Goal: Task Accomplishment & Management: Manage account settings

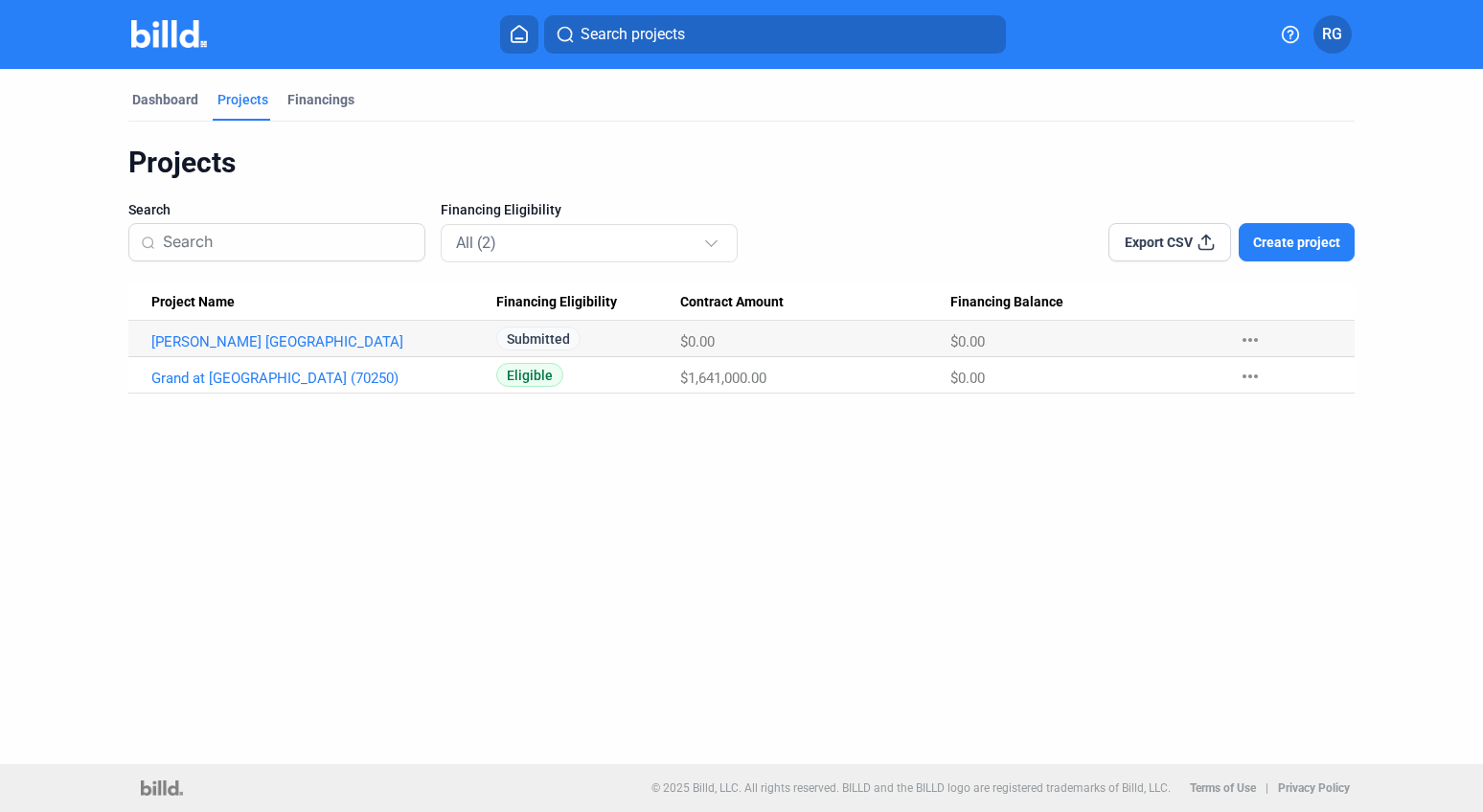
click at [1332, 37] on span "RG" at bounding box center [1332, 35] width 20 height 23
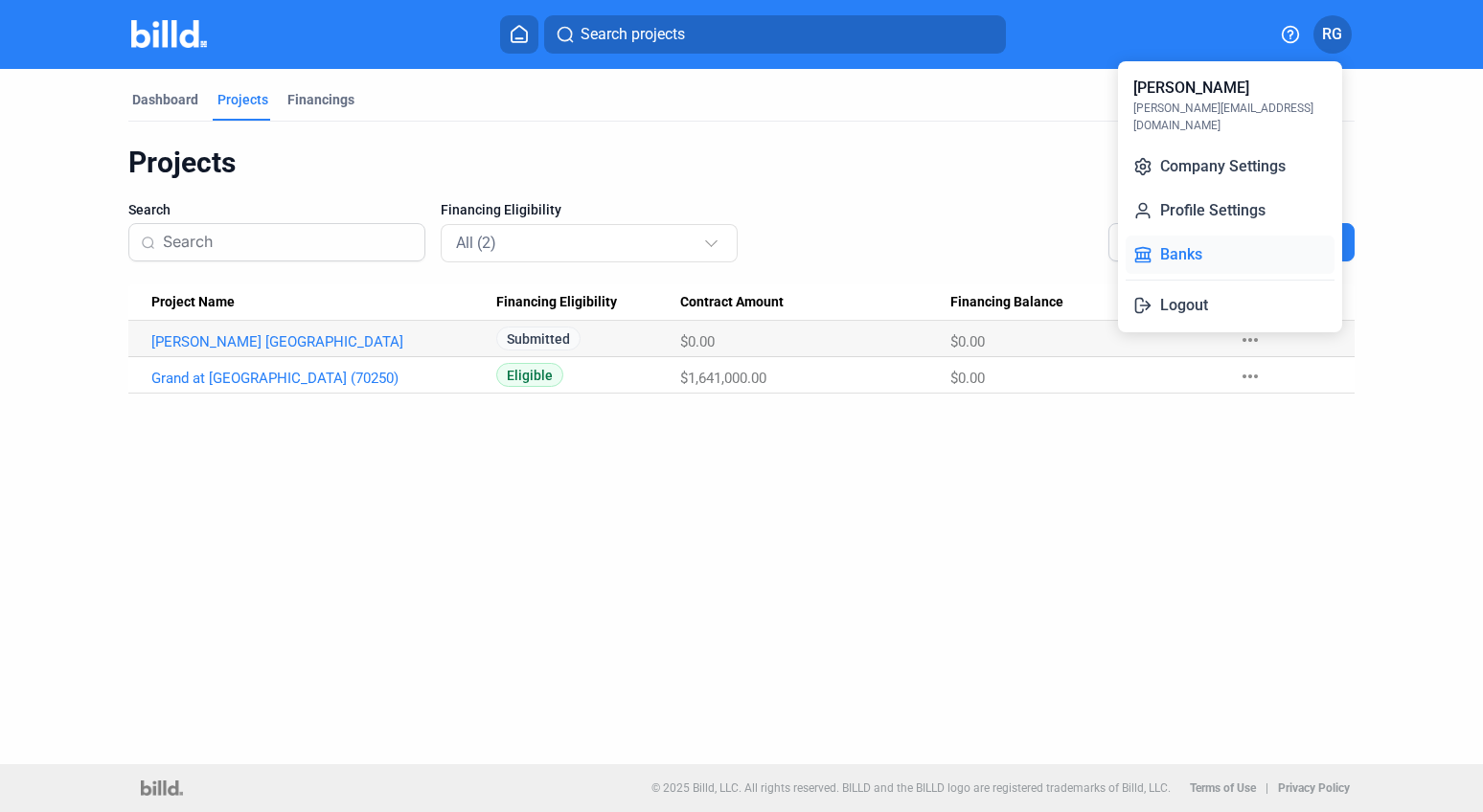
click at [1207, 243] on button "Banks" at bounding box center [1230, 254] width 209 height 38
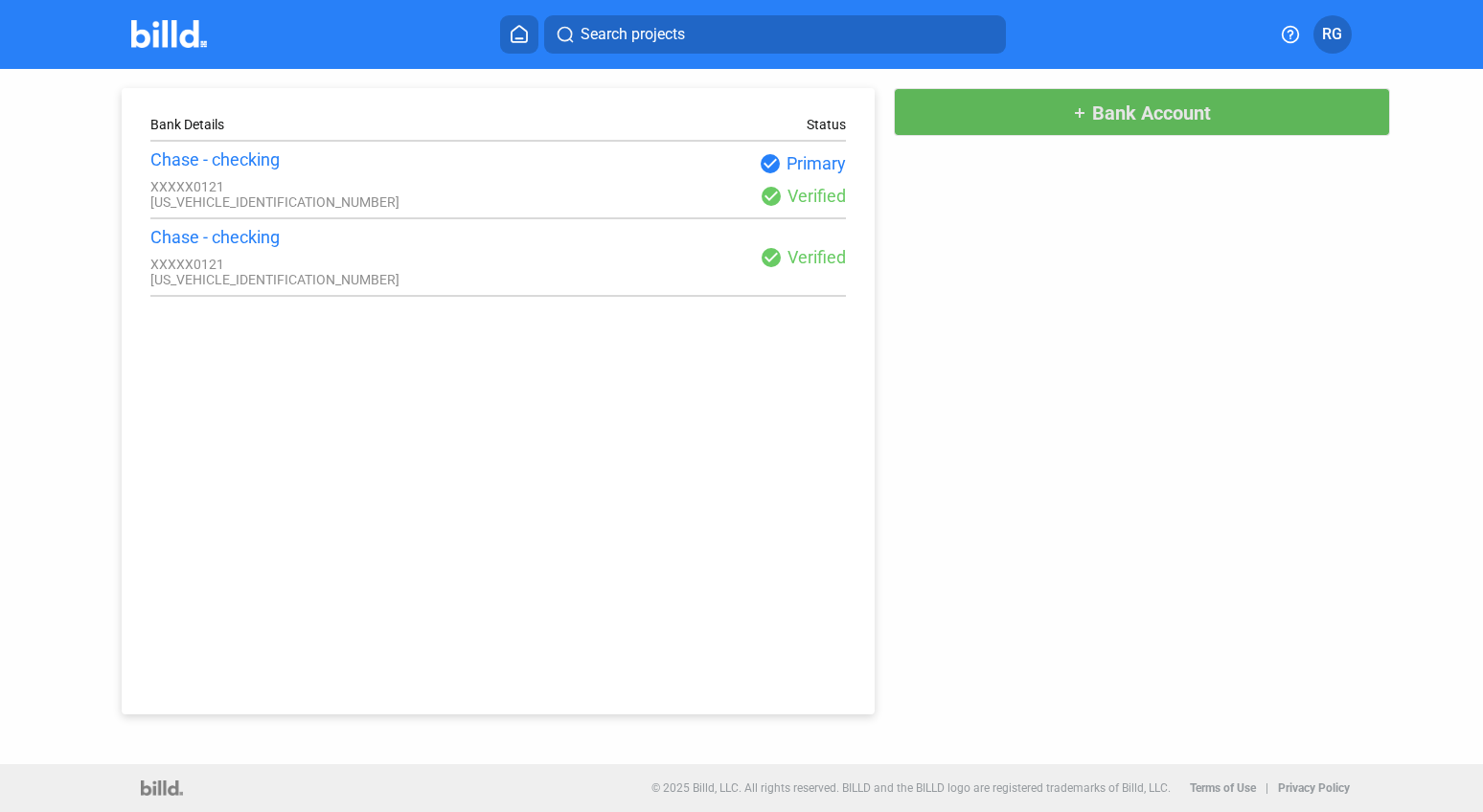
click at [1176, 111] on span "Bank Account" at bounding box center [1151, 113] width 119 height 23
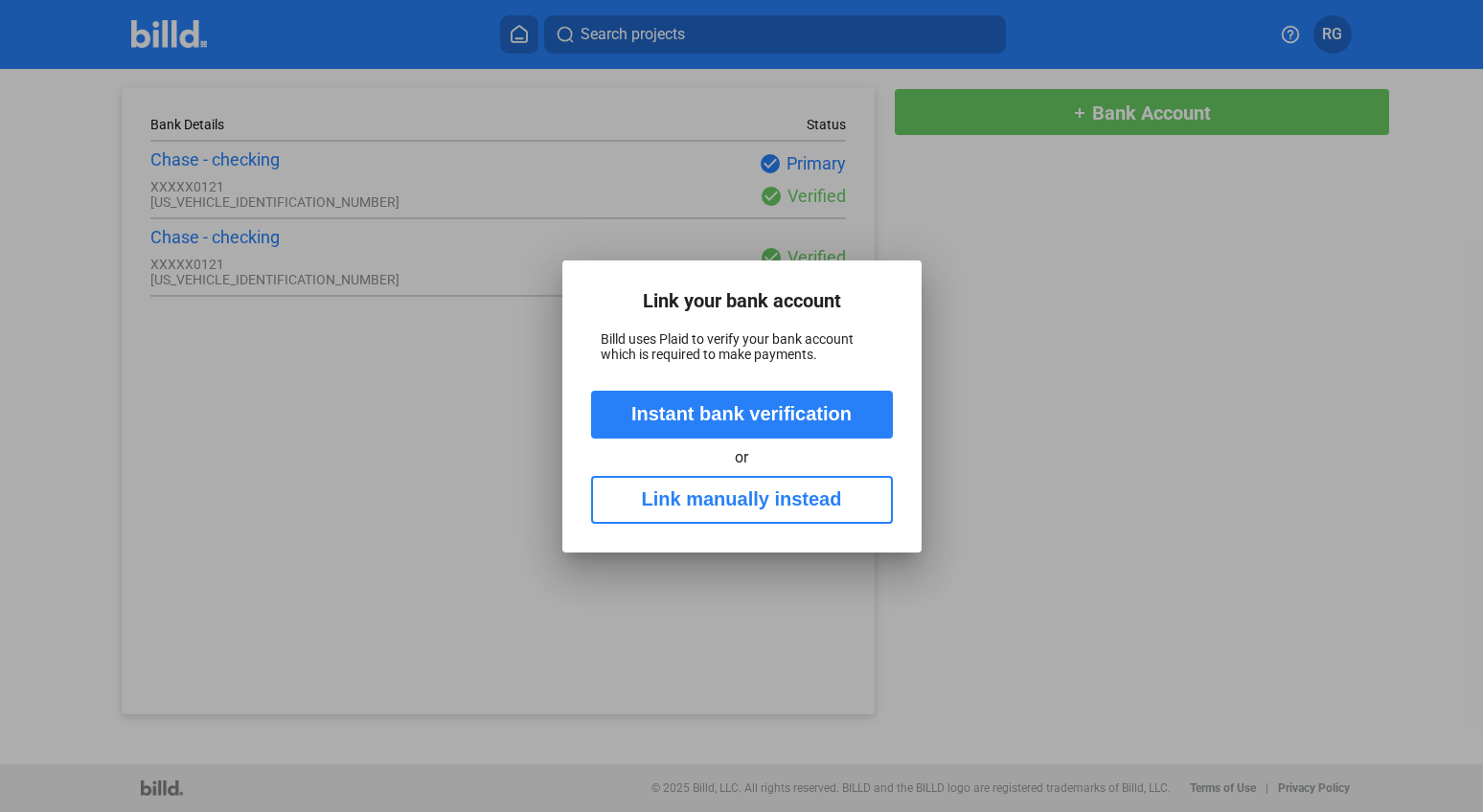
click at [782, 511] on button "Link manually instead" at bounding box center [742, 499] width 302 height 48
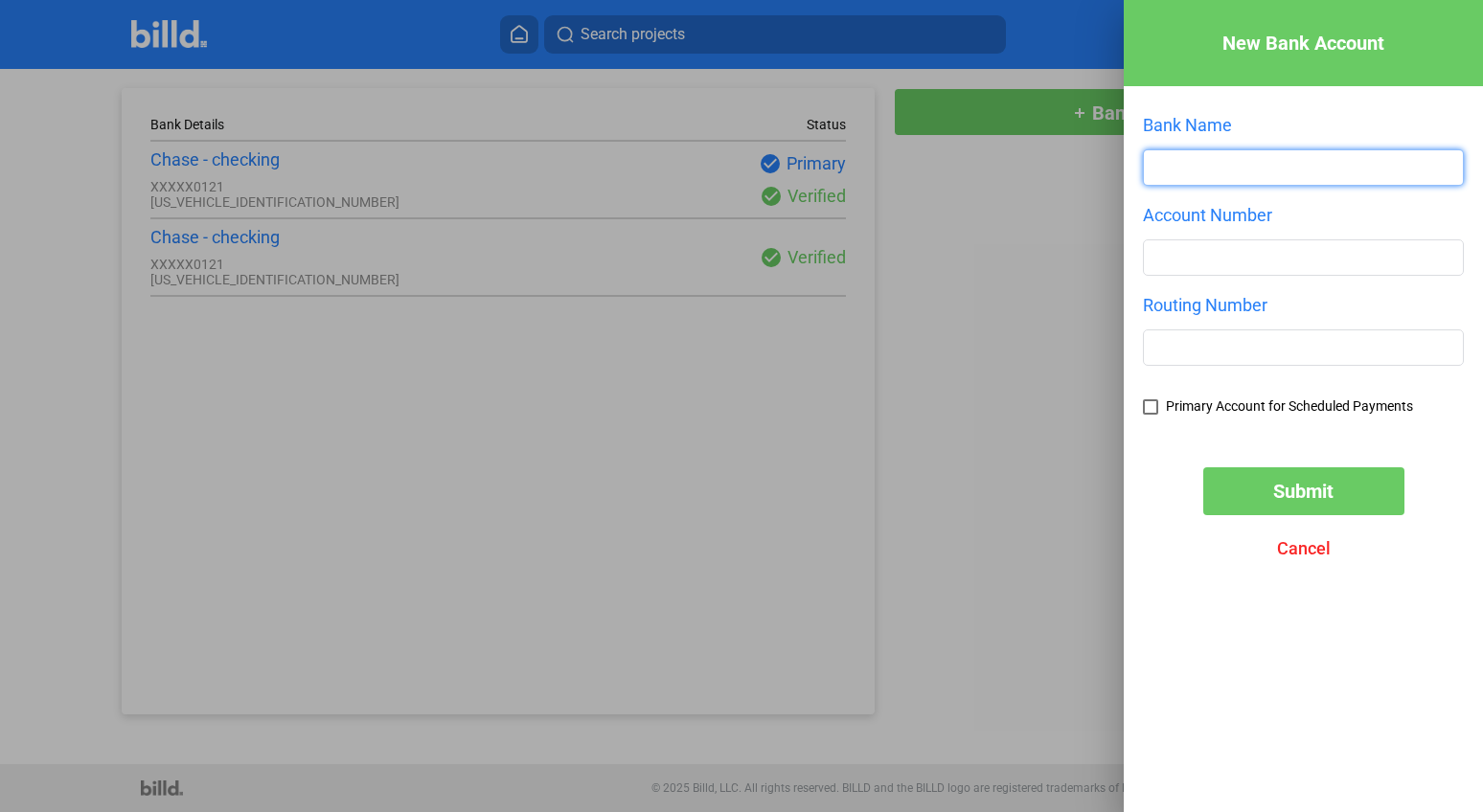
click at [1238, 167] on input "text" at bounding box center [1303, 167] width 319 height 34
type input "JPMORGAN CHASE"
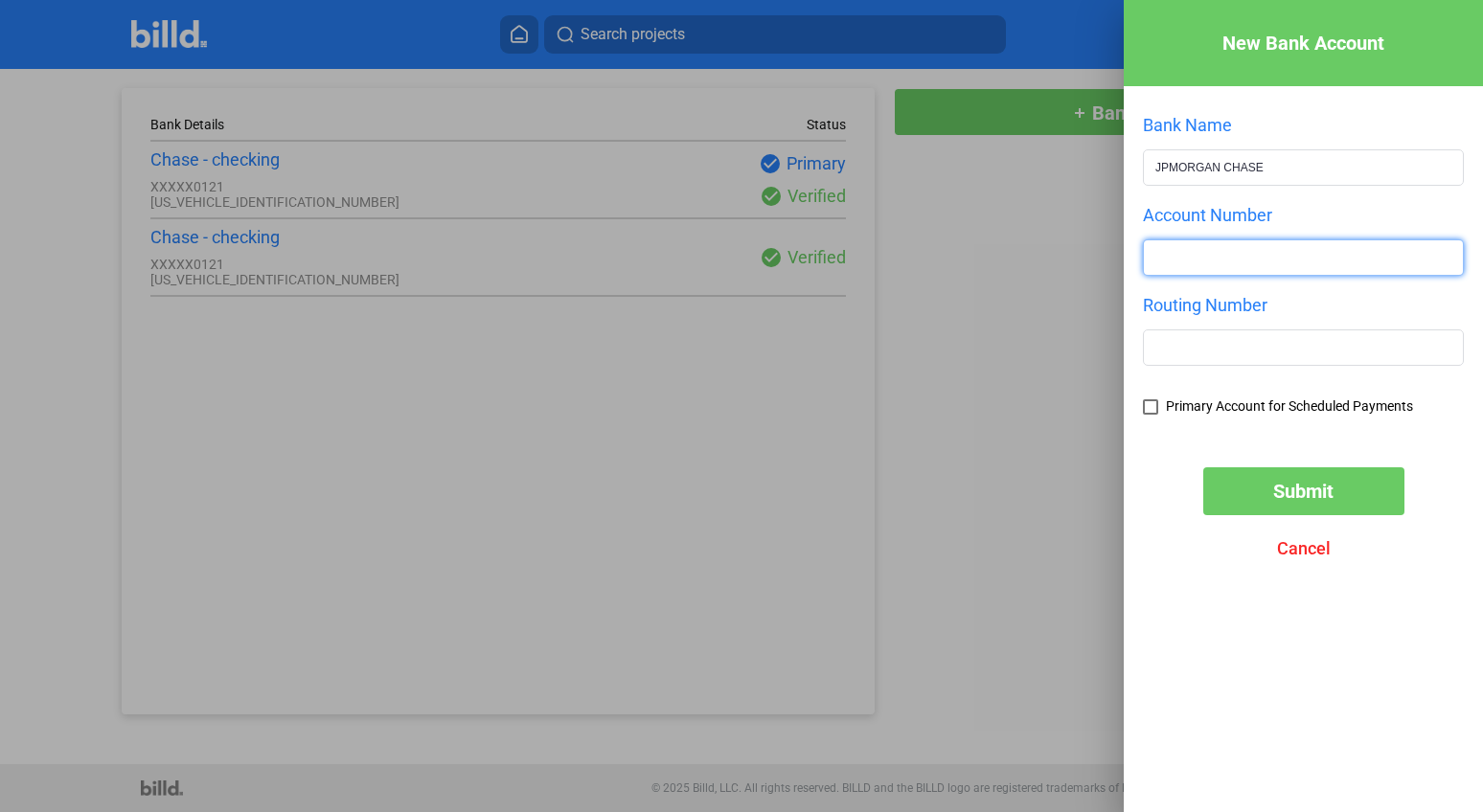
click at [1240, 261] on input "number" at bounding box center [1303, 257] width 319 height 34
click at [1218, 261] on input "number" at bounding box center [1303, 257] width 319 height 34
type input "550353786"
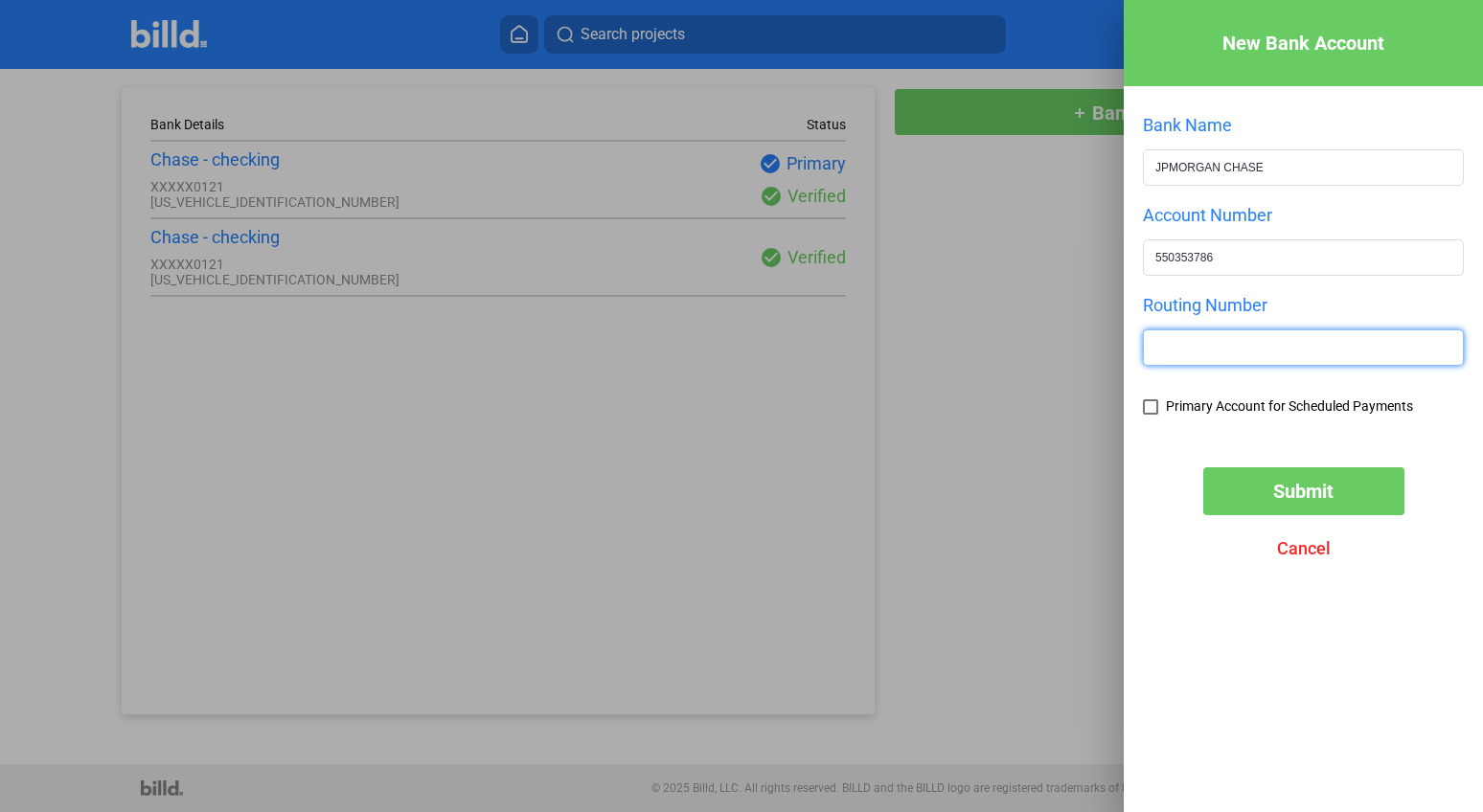
click at [1185, 339] on input "text" at bounding box center [1303, 347] width 319 height 34
type input "111000614"
click at [1148, 407] on span at bounding box center [1151, 407] width 16 height 16
click at [0, 0] on input "Primary Account for Scheduled Payments" at bounding box center [0, 0] width 0 height 0
click at [1285, 491] on span "Submit" at bounding box center [1304, 491] width 60 height 23
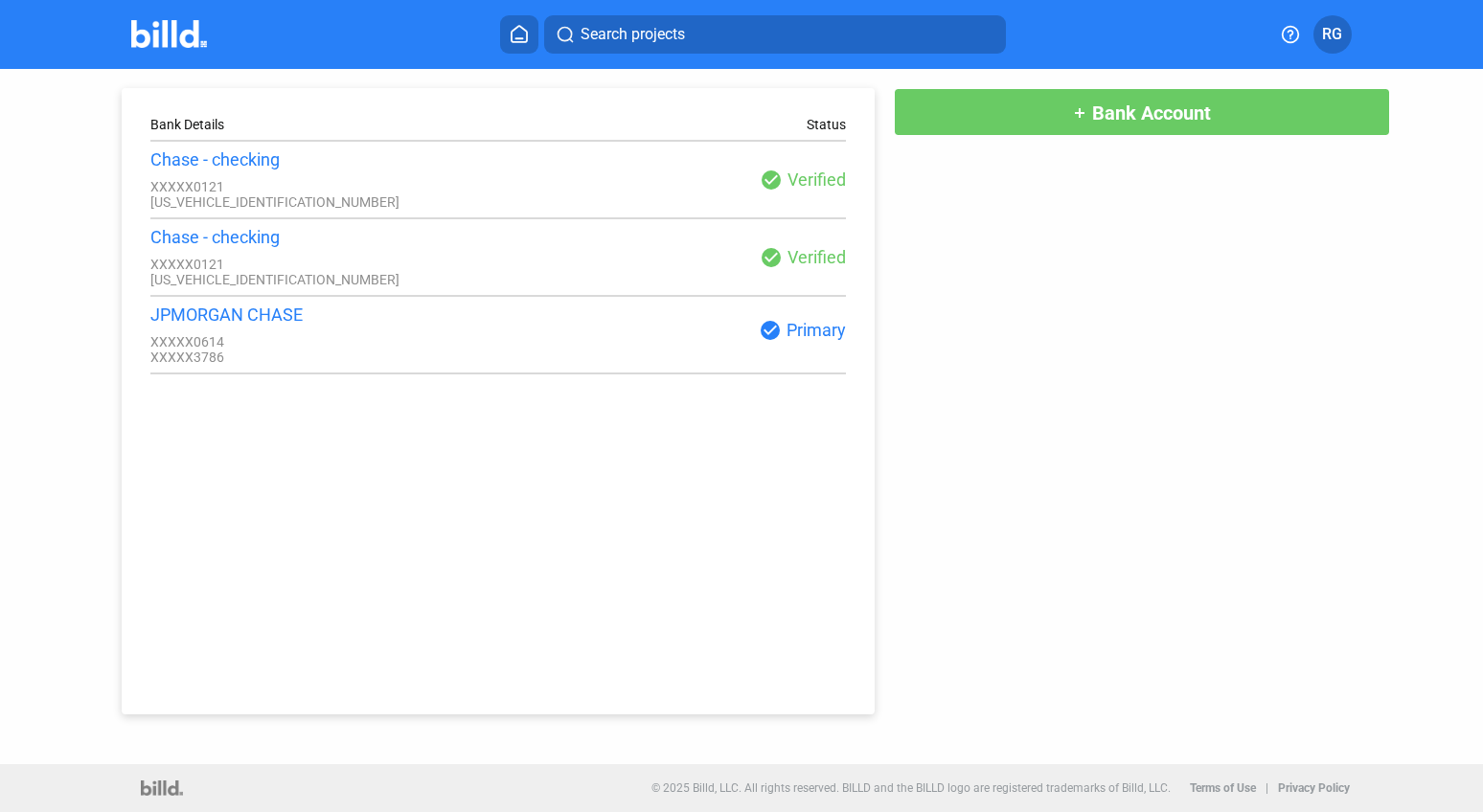
click at [522, 28] on icon at bounding box center [520, 34] width 20 height 19
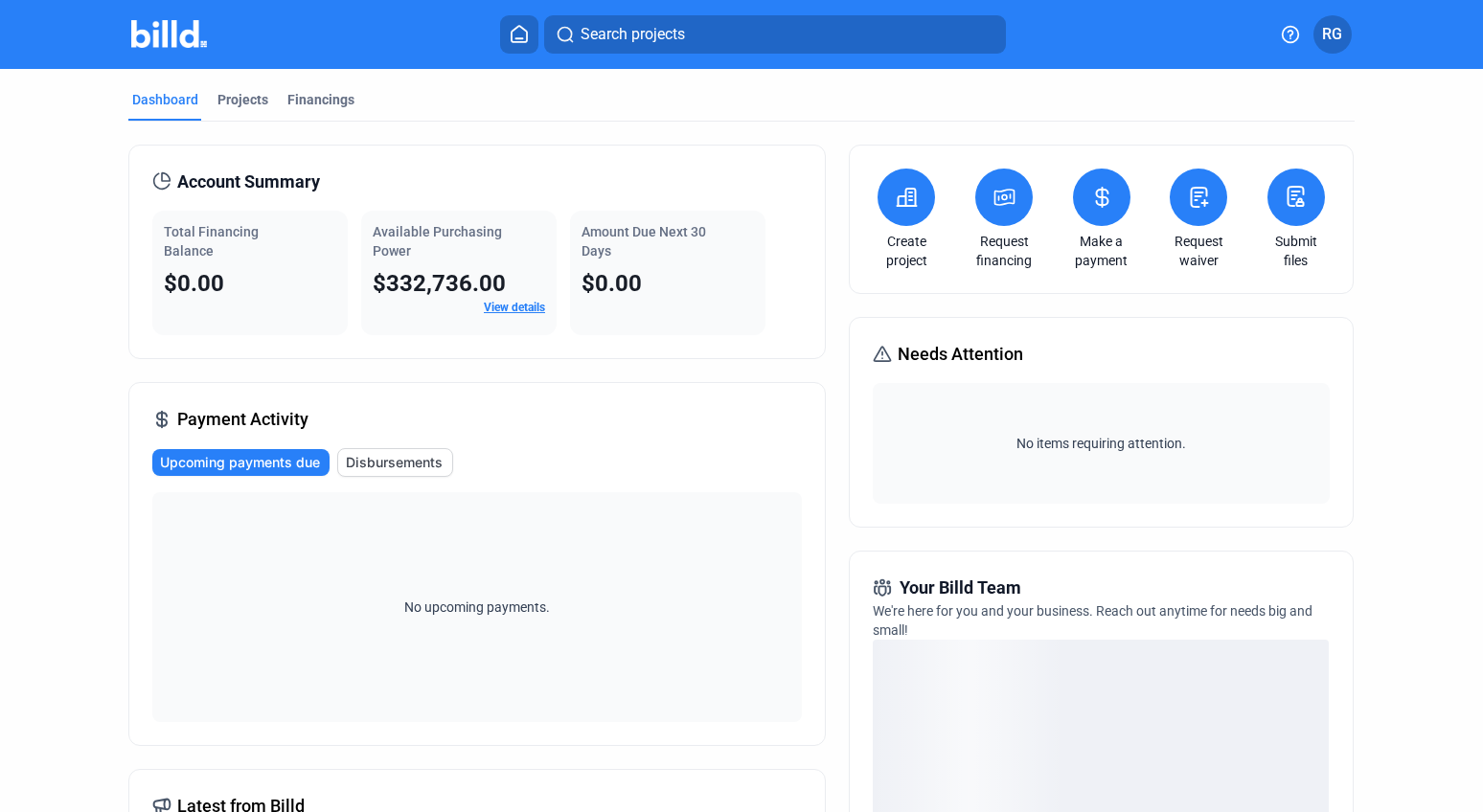
click at [1307, 208] on button at bounding box center [1296, 197] width 58 height 58
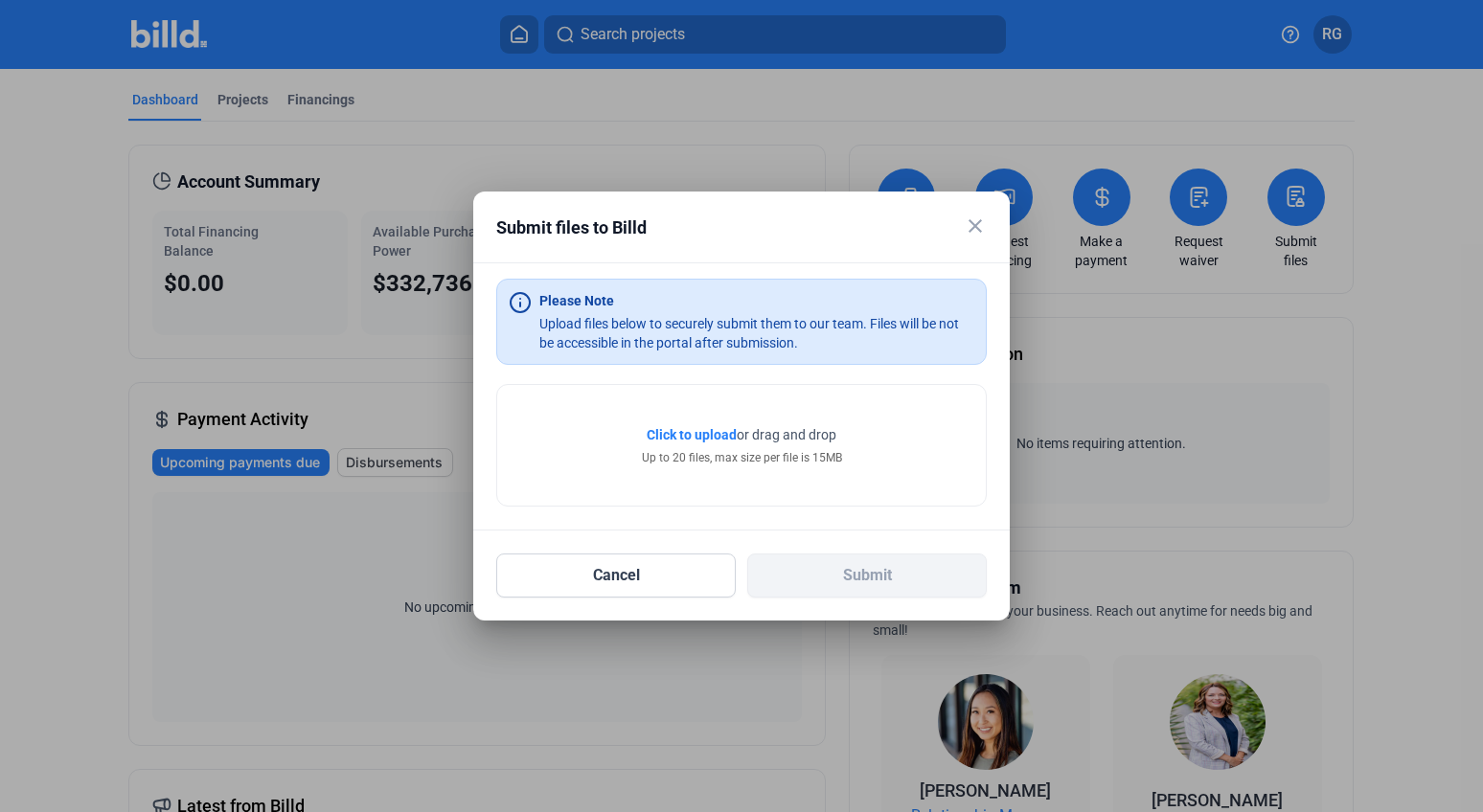
click at [701, 437] on span "Click to upload" at bounding box center [691, 435] width 90 height 16
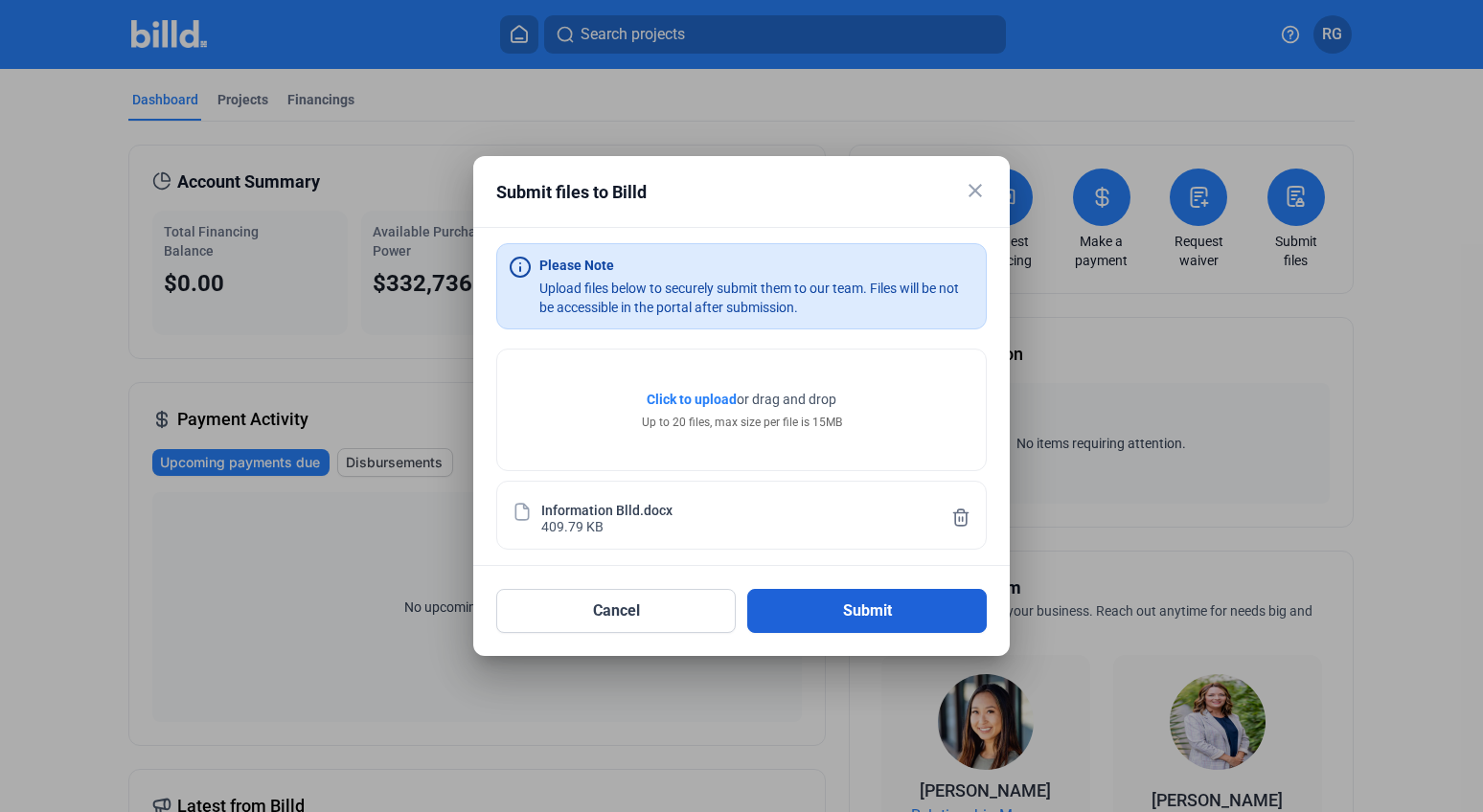
click at [866, 614] on button "Submit" at bounding box center [868, 610] width 240 height 44
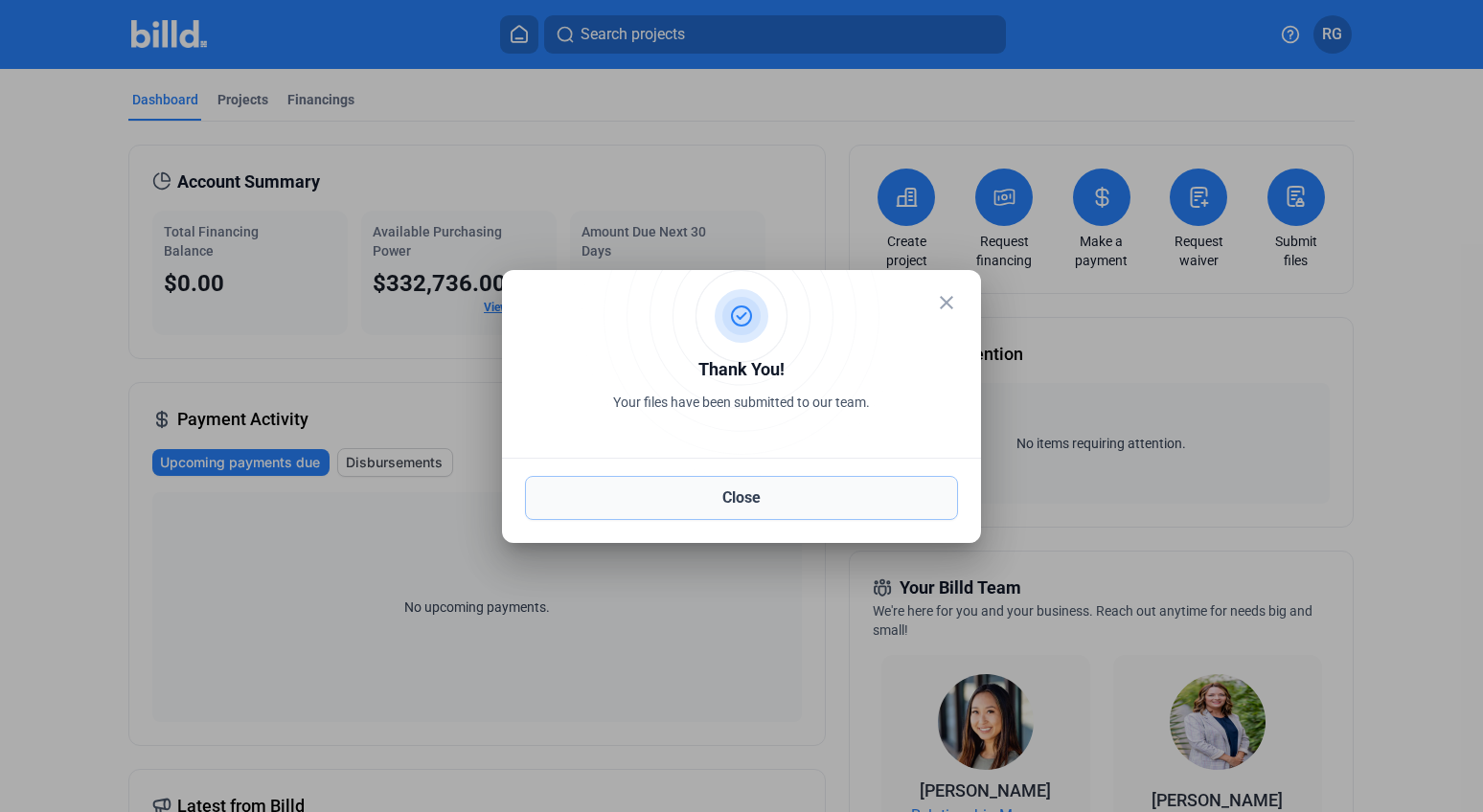
click at [789, 494] on button "Close" at bounding box center [742, 497] width 433 height 44
